Goal: Transaction & Acquisition: Purchase product/service

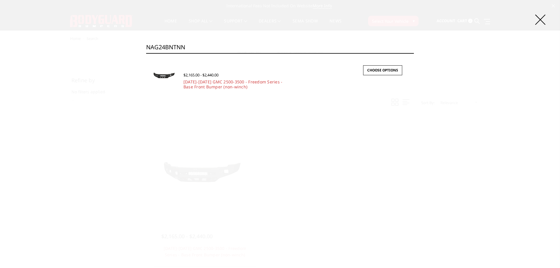
click at [188, 50] on input "NAG24BNTNN" at bounding box center [280, 47] width 268 height 12
paste input "YB"
click at [187, 45] on input "NAG24BYBNN" at bounding box center [280, 47] width 268 height 12
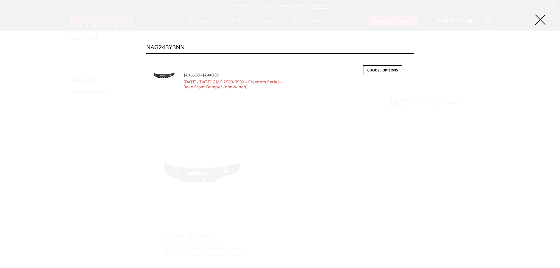
paste input "N"
click at [190, 45] on input "NAG24BNBNN" at bounding box center [280, 47] width 268 height 12
paste input "YT"
click at [183, 45] on input "NAG24BYTNN" at bounding box center [280, 47] width 268 height 12
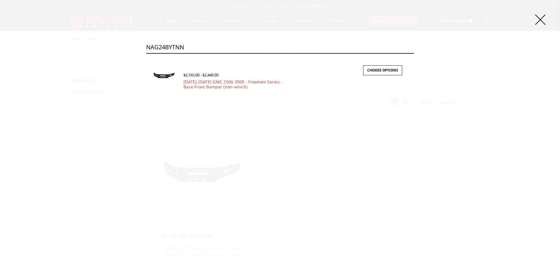
click at [183, 45] on input "NAG24BYTNN" at bounding box center [280, 47] width 268 height 12
paste input "R19BNB"
click at [204, 49] on input "NAR19BNBNN" at bounding box center [280, 47] width 268 height 12
paste input "BDYNAR19BNT"
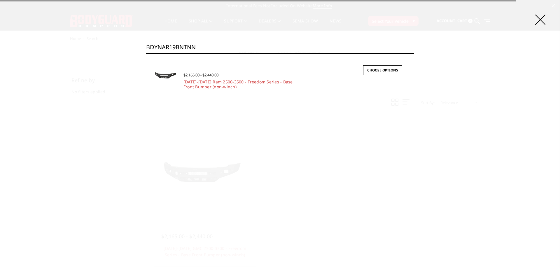
drag, startPoint x: 159, startPoint y: 50, endPoint x: 123, endPoint y: 51, distance: 35.3
click at [123, 51] on div "Search BDYNAR19BNTNN Search × Quick view $2,165.00 - $2,440.00 2019-2025 Ram 25…" at bounding box center [280, 134] width 560 height 268
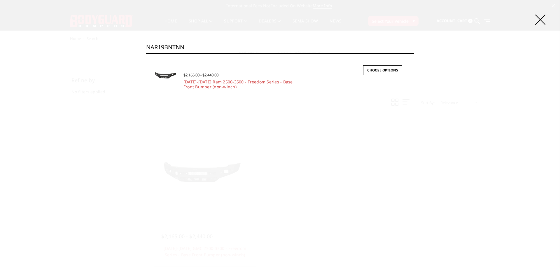
click at [181, 45] on input "NAR19BNTNN" at bounding box center [280, 47] width 268 height 12
paste input "YB"
click at [173, 41] on div "Search NAR19BYBNN Search × Quick view $2,165.00 - $2,440.00 2019-2025 Ram 2500-…" at bounding box center [280, 134] width 560 height 268
click at [177, 46] on input "NAR19BYBNN" at bounding box center [280, 47] width 268 height 12
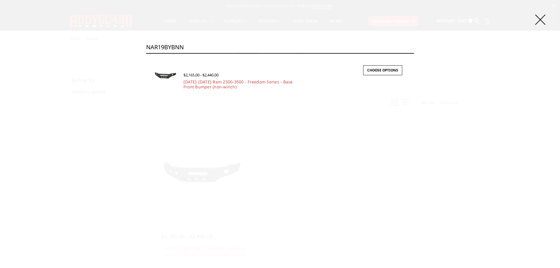
click at [177, 46] on input "NAR19BYBNN" at bounding box center [280, 47] width 268 height 12
paste input "T"
click at [179, 50] on input "NAR19BYTNN" at bounding box center [280, 47] width 268 height 12
paste input "EC20BNBMH"
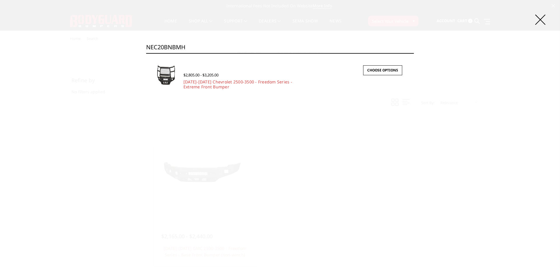
type input "NEC20BNBMH"
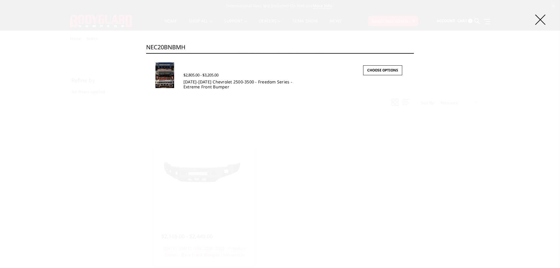
click at [205, 89] on link "[DATE]-[DATE] Chevrolet 2500-3500 - Freedom Series - Extreme Front Bumper" at bounding box center [237, 84] width 109 height 11
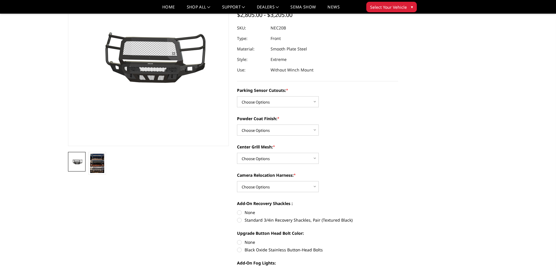
click at [278, 164] on div "Parking Sensor Cutouts: * Choose Options No - Without Parking Sensor Cutouts Ye…" at bounding box center [317, 203] width 161 height 232
click at [279, 160] on select "Choose Options WITH Expanded Metal in Center Grill WITHOUT Expanded Metal in Ce…" at bounding box center [278, 158] width 82 height 11
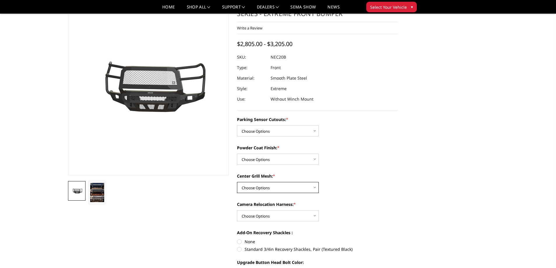
scroll to position [58, 0]
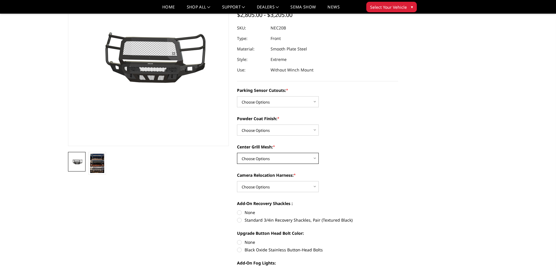
click at [260, 162] on select "Choose Options WITH Expanded Metal in Center Grill WITHOUT Expanded Metal in Ce…" at bounding box center [278, 158] width 82 height 11
click at [252, 102] on select "Choose Options No - Without Parking Sensor Cutouts Yes - With Parking Sensor Cu…" at bounding box center [278, 101] width 82 height 11
select select "2985"
click at [237, 96] on select "Choose Options No - Without Parking Sensor Cutouts Yes - With Parking Sensor Cu…" at bounding box center [278, 101] width 82 height 11
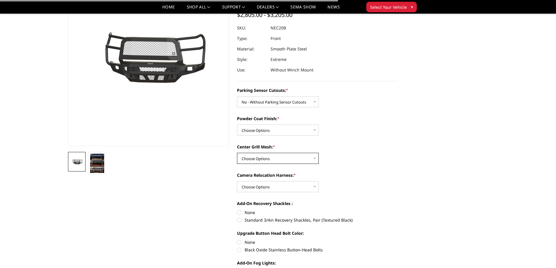
click at [265, 158] on select "Choose Options WITH Expanded Metal in Center Grill WITHOUT Expanded Metal in Ce…" at bounding box center [278, 158] width 82 height 11
select select "2989"
click at [237, 153] on select "Choose Options WITH Expanded Metal in Center Grill WITHOUT Expanded Metal in Ce…" at bounding box center [278, 158] width 82 height 11
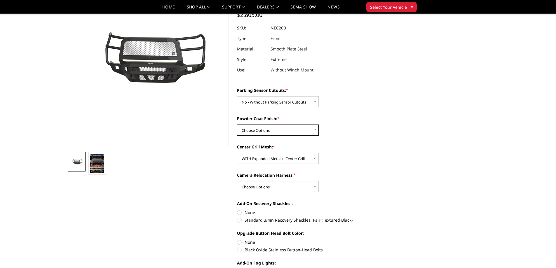
click at [260, 130] on select "Choose Options Bare Metal Texture Black Powder Coat" at bounding box center [278, 130] width 82 height 11
select select "2987"
click at [237, 125] on select "Choose Options Bare Metal Texture Black Powder Coat" at bounding box center [278, 130] width 82 height 11
click at [256, 183] on select "Choose Options WITH Camera Relocation Harness WITHOUT Camera Relocation Harness" at bounding box center [278, 186] width 82 height 11
select select "2991"
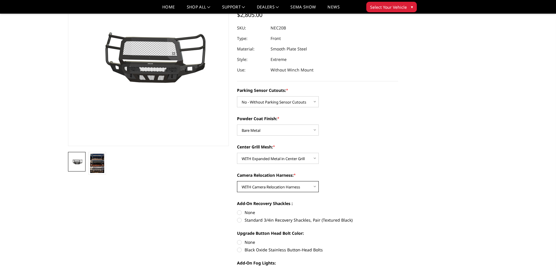
click at [237, 181] on select "Choose Options WITH Camera Relocation Harness WITHOUT Camera Relocation Harness" at bounding box center [278, 186] width 82 height 11
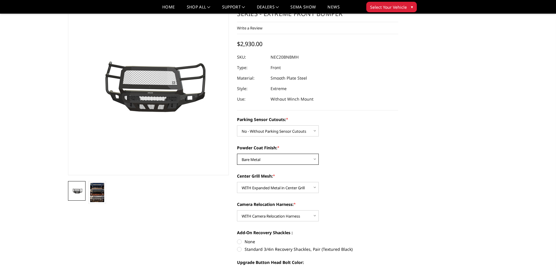
click at [274, 159] on select "Choose Options Bare Metal Texture Black Powder Coat" at bounding box center [278, 159] width 82 height 11
click at [274, 184] on select "Choose Options WITH Expanded Metal in Center Grill WITHOUT Expanded Metal in Ce…" at bounding box center [278, 187] width 82 height 11
click at [237, 182] on select "Choose Options WITH Expanded Metal in Center Grill WITHOUT Expanded Metal in Ce…" at bounding box center [278, 187] width 82 height 11
click at [265, 185] on select "Choose Options WITH Expanded Metal in Center Grill WITHOUT Expanded Metal in Ce…" at bounding box center [278, 187] width 82 height 11
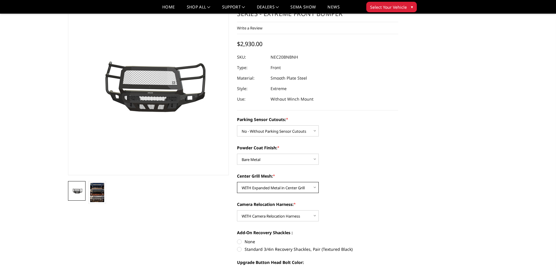
click at [237, 182] on select "Choose Options WITH Expanded Metal in Center Grill WITHOUT Expanded Metal in Ce…" at bounding box center [278, 187] width 82 height 11
click at [263, 189] on select "Choose Options WITH Expanded Metal in Center Grill WITHOUT Expanded Metal in Ce…" at bounding box center [278, 187] width 82 height 11
click at [237, 182] on select "Choose Options WITH Expanded Metal in Center Grill WITHOUT Expanded Metal in Ce…" at bounding box center [278, 187] width 82 height 11
drag, startPoint x: 267, startPoint y: 58, endPoint x: 270, endPoint y: 58, distance: 3.8
click at [270, 58] on dl "SKU: NEC20BNBNH UPC: Type: Front Material: Smooth Plate Steel Style: Extreme Us…" at bounding box center [317, 78] width 161 height 53
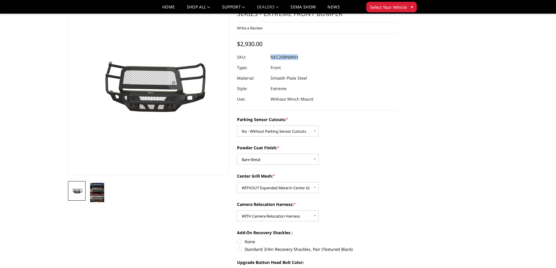
copy dl "NEC20BNBNH UPC:"
click at [274, 188] on select "Choose Options WITH Expanded Metal in Center Grill WITHOUT Expanded Metal in Ce…" at bounding box center [278, 187] width 82 height 11
click at [237, 182] on select "Choose Options WITH Expanded Metal in Center Grill WITHOUT Expanded Metal in Ce…" at bounding box center [278, 187] width 82 height 11
click at [275, 190] on select "Choose Options WITH Expanded Metal in Center Grill WITHOUT Expanded Metal in Ce…" at bounding box center [278, 187] width 82 height 11
select select "2990"
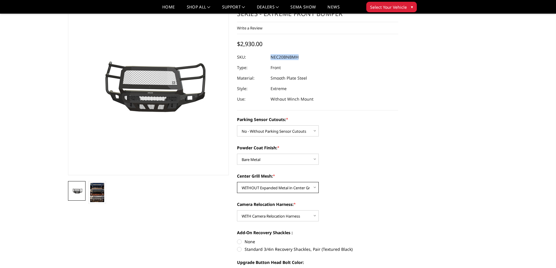
click at [237, 182] on select "Choose Options WITH Expanded Metal in Center Grill WITHOUT Expanded Metal in Ce…" at bounding box center [278, 187] width 82 height 11
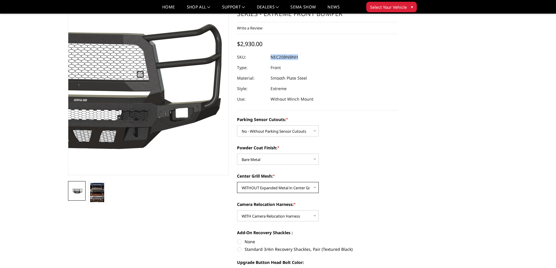
scroll to position [0, 0]
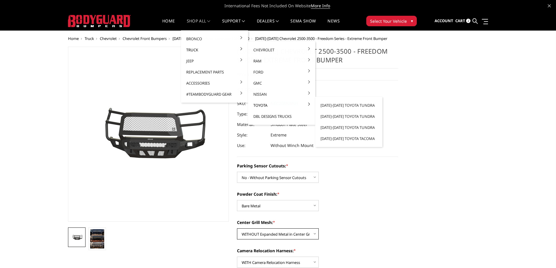
copy dl "NEC20BNBNH UPC:"
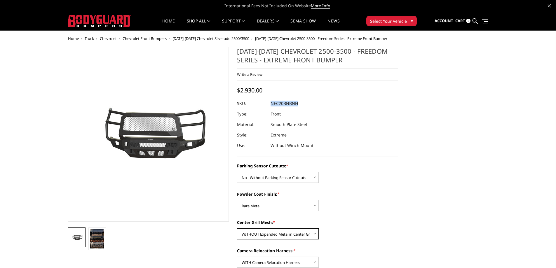
scroll to position [29, 0]
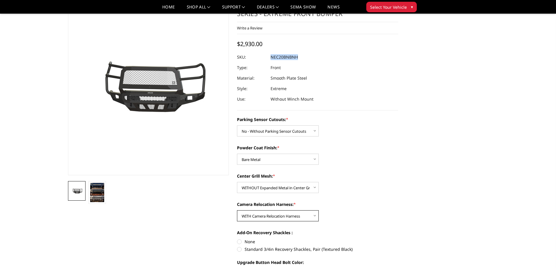
click at [273, 217] on select "Choose Options WITH Camera Relocation Harness WITHOUT Camera Relocation Harness" at bounding box center [278, 215] width 82 height 11
select select "2992"
click at [237, 210] on select "Choose Options WITH Camera Relocation Harness WITHOUT Camera Relocation Harness" at bounding box center [278, 215] width 82 height 11
click at [262, 135] on select "Choose Options No - Without Parking Sensor Cutouts Yes - With Parking Sensor Cu…" at bounding box center [278, 130] width 82 height 11
select select "2986"
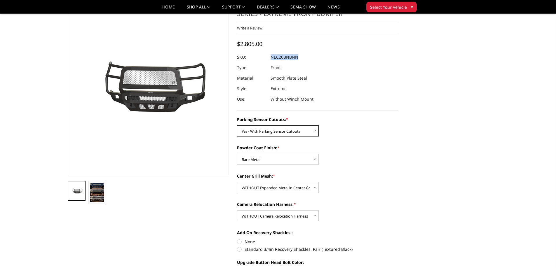
click at [237, 125] on select "Choose Options No - Without Parking Sensor Cutouts Yes - With Parking Sensor Cu…" at bounding box center [278, 130] width 82 height 11
drag, startPoint x: 263, startPoint y: 159, endPoint x: 263, endPoint y: 164, distance: 5.5
click at [263, 159] on select "Choose Options Bare Metal Texture Black Powder Coat" at bounding box center [278, 159] width 82 height 11
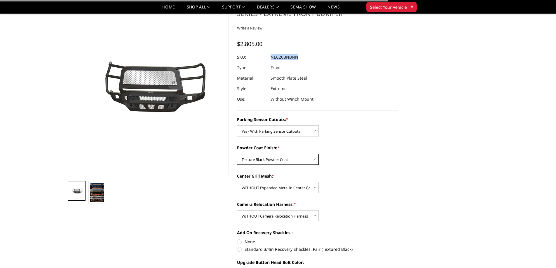
click at [237, 154] on select "Choose Options Bare Metal Texture Black Powder Coat" at bounding box center [278, 159] width 82 height 11
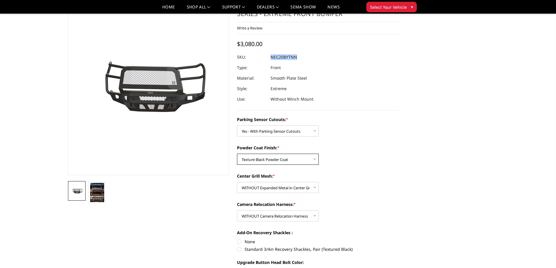
copy dl "NEC20BNBNH UPC:"
click at [261, 161] on select "Choose Options Bare Metal Texture Black Powder Coat" at bounding box center [278, 159] width 82 height 11
select select "2987"
click at [237, 154] on select "Choose Options Bare Metal Texture Black Powder Coat" at bounding box center [278, 159] width 82 height 11
copy dl "NEC20BNBNH UPC:"
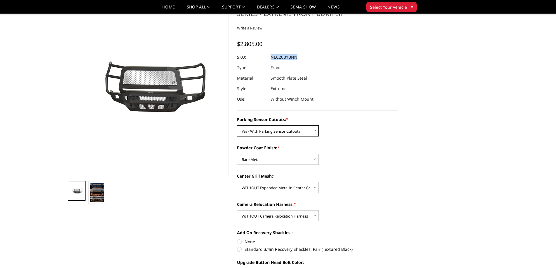
click at [270, 134] on select "Choose Options No - Without Parking Sensor Cutouts Yes - With Parking Sensor Cu…" at bounding box center [278, 130] width 82 height 11
select select "2985"
click at [237, 125] on select "Choose Options No - Without Parking Sensor Cutouts Yes - With Parking Sensor Cu…" at bounding box center [278, 130] width 82 height 11
click at [268, 159] on select "Choose Options Bare Metal Texture Black Powder Coat" at bounding box center [278, 159] width 82 height 11
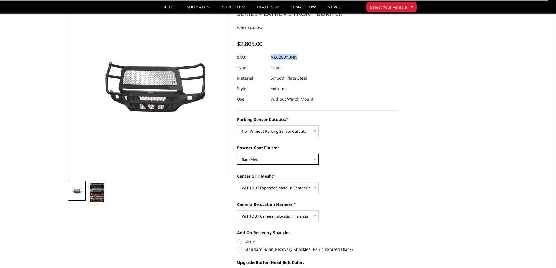
click at [237, 154] on select "Choose Options Bare Metal Texture Black Powder Coat" at bounding box center [278, 159] width 82 height 11
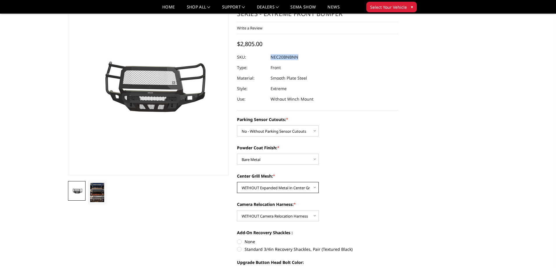
click at [269, 185] on select "Choose Options WITH Expanded Metal in Center Grill WITHOUT Expanded Metal in Ce…" at bounding box center [278, 187] width 82 height 11
select select "2989"
click at [237, 182] on select "Choose Options WITH Expanded Metal in Center Grill WITHOUT Expanded Metal in Ce…" at bounding box center [278, 187] width 82 height 11
drag, startPoint x: 271, startPoint y: 216, endPoint x: 270, endPoint y: 221, distance: 4.7
click at [271, 216] on select "Choose Options WITH Camera Relocation Harness WITHOUT Camera Relocation Harness" at bounding box center [278, 215] width 82 height 11
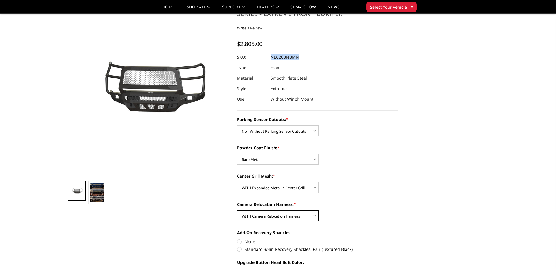
click at [237, 210] on select "Choose Options WITH Camera Relocation Harness WITHOUT Camera Relocation Harness" at bounding box center [278, 215] width 82 height 11
click at [279, 218] on select "Choose Options WITH Camera Relocation Harness WITHOUT Camera Relocation Harness" at bounding box center [278, 215] width 82 height 11
select select "2992"
click at [237, 210] on select "Choose Options WITH Camera Relocation Harness WITHOUT Camera Relocation Harness" at bounding box center [278, 215] width 82 height 11
copy dl "NEC20BNBNH UPC:"
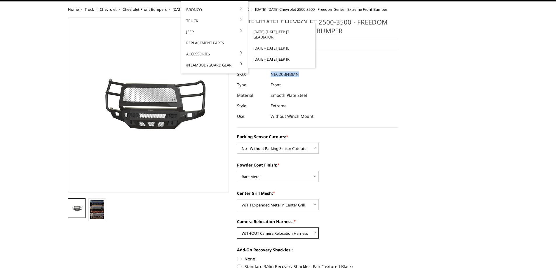
scroll to position [0, 0]
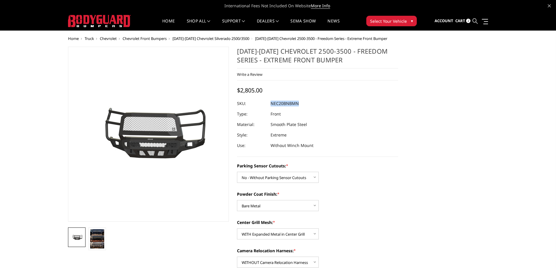
click at [478, 22] on link at bounding box center [474, 21] width 5 height 18
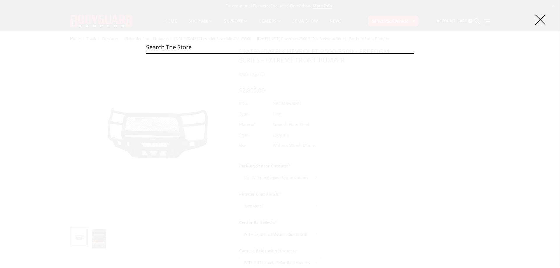
click at [232, 53] on input "Search" at bounding box center [280, 47] width 268 height 12
paste input "NEC20BNTMH"
type input "NEC20BNTMH"
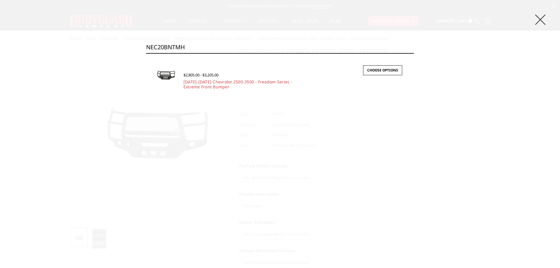
click at [542, 23] on icon at bounding box center [540, 20] width 10 height 10
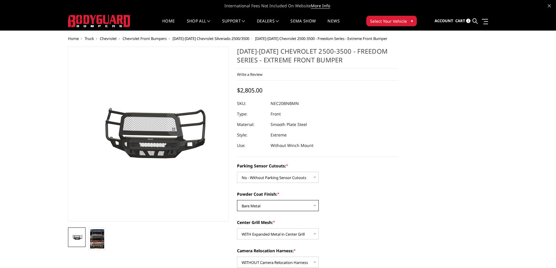
click at [263, 205] on select "Choose Options Bare Metal Texture Black Powder Coat" at bounding box center [278, 205] width 82 height 11
select select "2988"
click at [237, 200] on select "Choose Options Bare Metal Texture Black Powder Coat" at bounding box center [278, 205] width 82 height 11
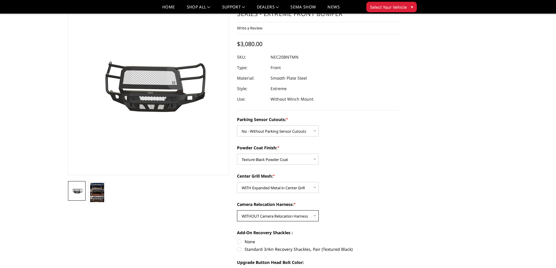
click at [271, 212] on select "Choose Options WITH Camera Relocation Harness WITHOUT Camera Relocation Harness" at bounding box center [278, 215] width 82 height 11
select select "2991"
click at [237, 210] on select "Choose Options WITH Camera Relocation Harness WITHOUT Camera Relocation Harness" at bounding box center [278, 215] width 82 height 11
click at [258, 186] on select "Choose Options WITH Expanded Metal in Center Grill WITHOUT Expanded Metal in Ce…" at bounding box center [278, 187] width 82 height 11
click at [237, 182] on select "Choose Options WITH Expanded Metal in Center Grill WITHOUT Expanded Metal in Ce…" at bounding box center [278, 187] width 82 height 11
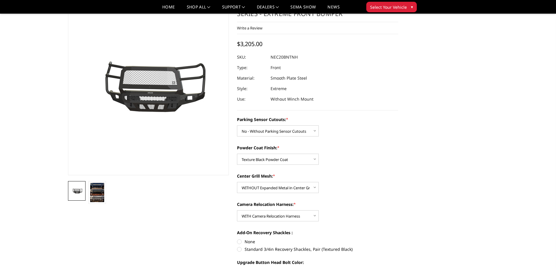
drag, startPoint x: 269, startPoint y: 58, endPoint x: 310, endPoint y: 57, distance: 40.8
click at [310, 57] on div at bounding box center [317, 57] width 161 height 11
click at [270, 58] on div at bounding box center [317, 57] width 161 height 11
click at [272, 57] on dl "SKU: NEC20BNTNH UPC: Type: Front Material: Smooth Plate Steel Style: Extreme Us…" at bounding box center [317, 78] width 161 height 53
copy dl "NEC20BNTNH UPC:"
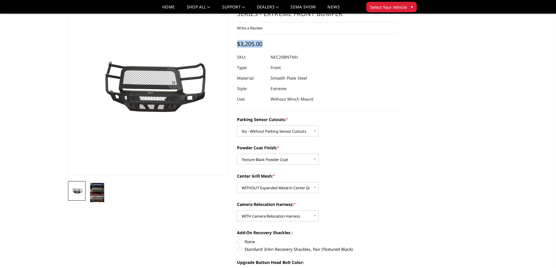
drag, startPoint x: 266, startPoint y: 40, endPoint x: 234, endPoint y: 43, distance: 32.8
click at [234, 43] on section "[DATE]-[DATE] Chevrolet 2500-3500 - Freedom Series - Extreme Front Bumper Write…" at bounding box center [317, 188] width 169 height 377
copy span "$3,205.00"
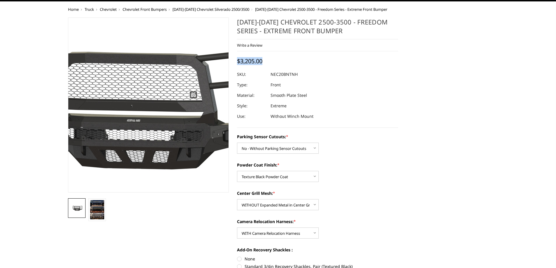
scroll to position [0, 0]
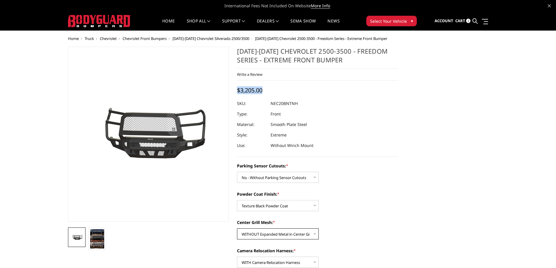
click at [271, 235] on select "Choose Options WITH Expanded Metal in Center Grill WITHOUT Expanded Metal in Ce…" at bounding box center [278, 233] width 82 height 11
select select "2989"
click at [237, 228] on select "Choose Options WITH Expanded Metal in Center Grill WITHOUT Expanded Metal in Ce…" at bounding box center [278, 233] width 82 height 11
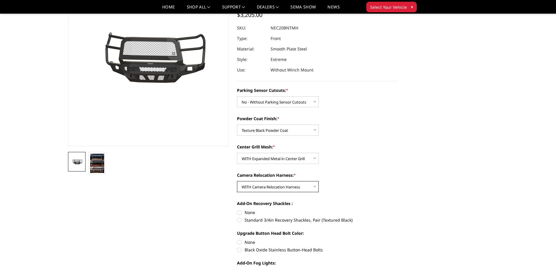
click at [272, 190] on select "Choose Options WITH Camera Relocation Harness WITHOUT Camera Relocation Harness" at bounding box center [278, 186] width 82 height 11
click at [402, 163] on section "[DATE]-[DATE] Chevrolet 2500-3500 - Freedom Series - Extreme Front Bumper Write…" at bounding box center [317, 159] width 169 height 377
drag, startPoint x: 303, startPoint y: 28, endPoint x: 265, endPoint y: 28, distance: 37.9
click at [265, 28] on dl "SKU: NEC20BNTMH UPC: Type: Front Material: Smooth Plate Steel Style: Extreme Us…" at bounding box center [317, 49] width 161 height 53
copy dl "NEC20BNTMH UPC:"
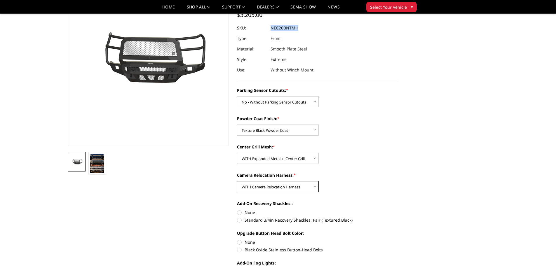
click at [257, 183] on select "Choose Options WITH Camera Relocation Harness WITHOUT Camera Relocation Harness" at bounding box center [278, 186] width 82 height 11
select select "2992"
click at [237, 181] on select "Choose Options WITH Camera Relocation Harness WITHOUT Camera Relocation Harness" at bounding box center [278, 186] width 82 height 11
click at [277, 161] on select "Choose Options WITH Expanded Metal in Center Grill WITHOUT Expanded Metal in Ce…" at bounding box center [278, 158] width 82 height 11
select select "2990"
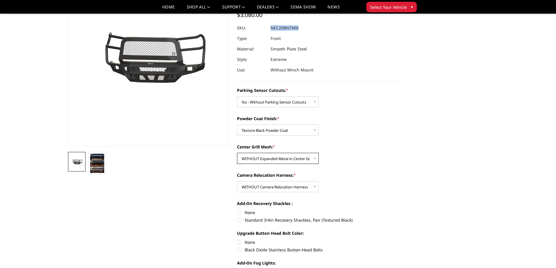
click at [237, 153] on select "Choose Options WITH Expanded Metal in Center Grill WITHOUT Expanded Metal in Ce…" at bounding box center [278, 158] width 82 height 11
copy dl "NEC20BNTMH UPC:"
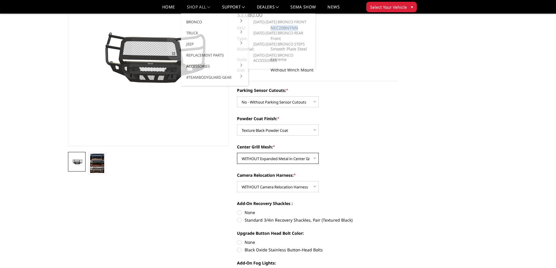
scroll to position [29, 0]
